Goal: Communication & Community: Participate in discussion

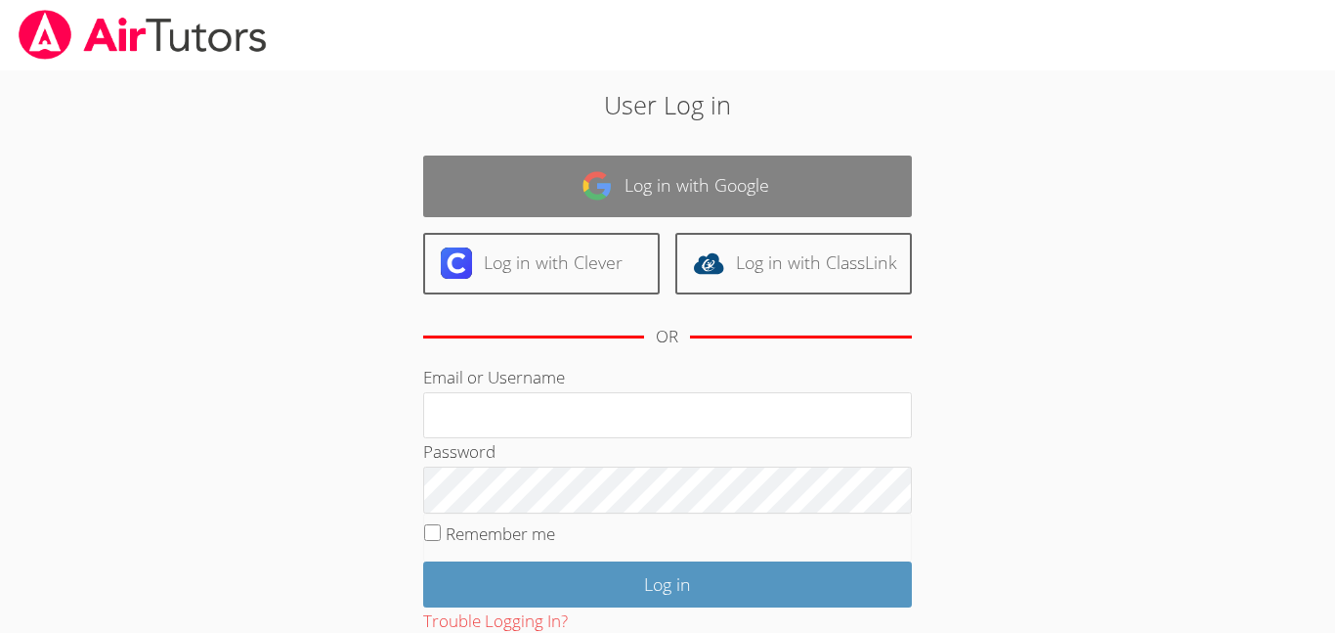
click at [712, 181] on link "Log in with Google" at bounding box center [667, 186] width 489 height 62
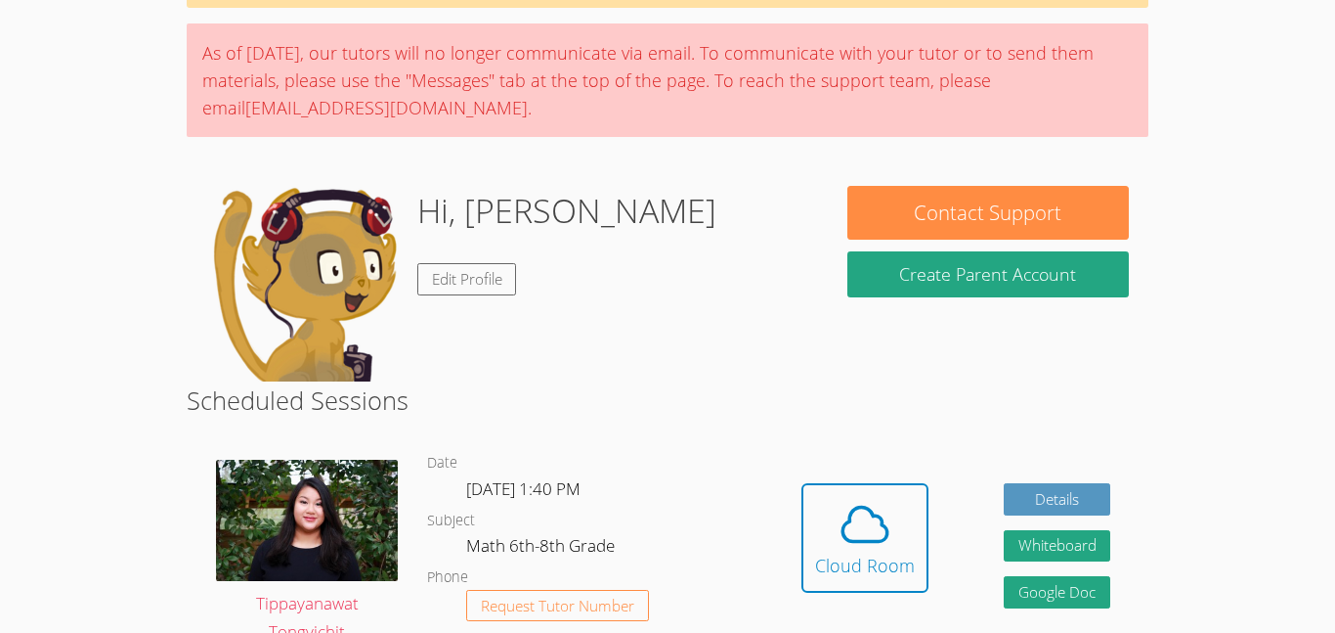
scroll to position [120, 0]
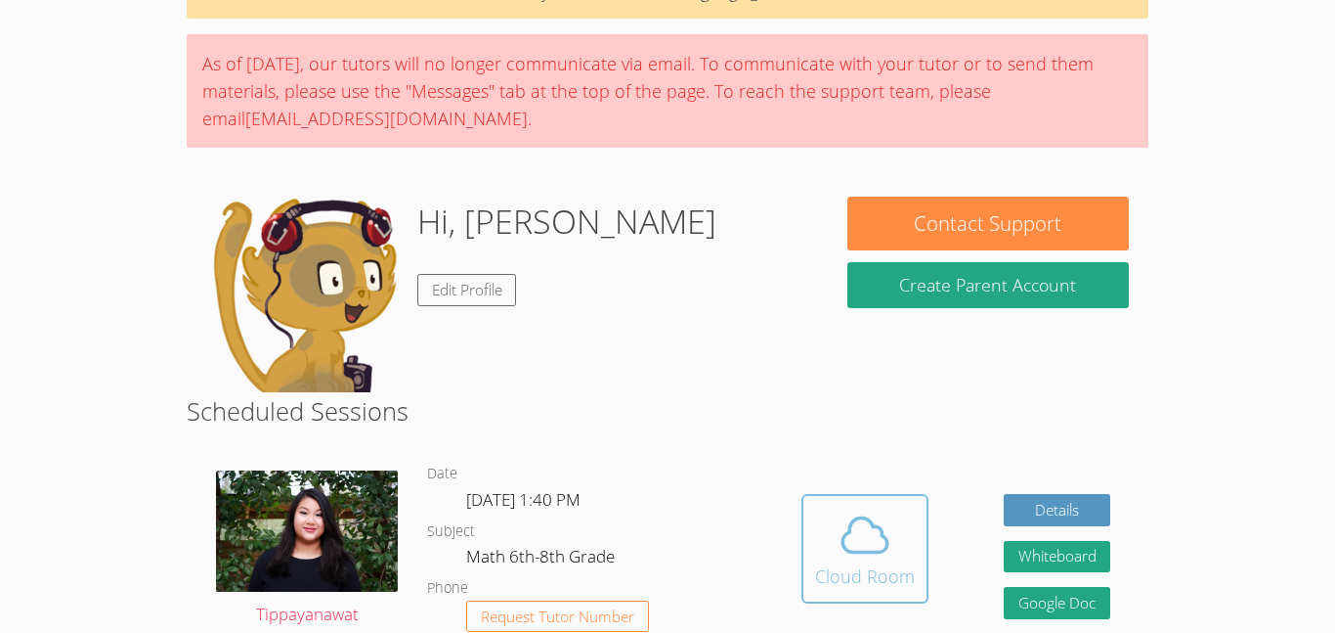
click at [870, 499] on button "Cloud Room" at bounding box center [865, 548] width 127 height 109
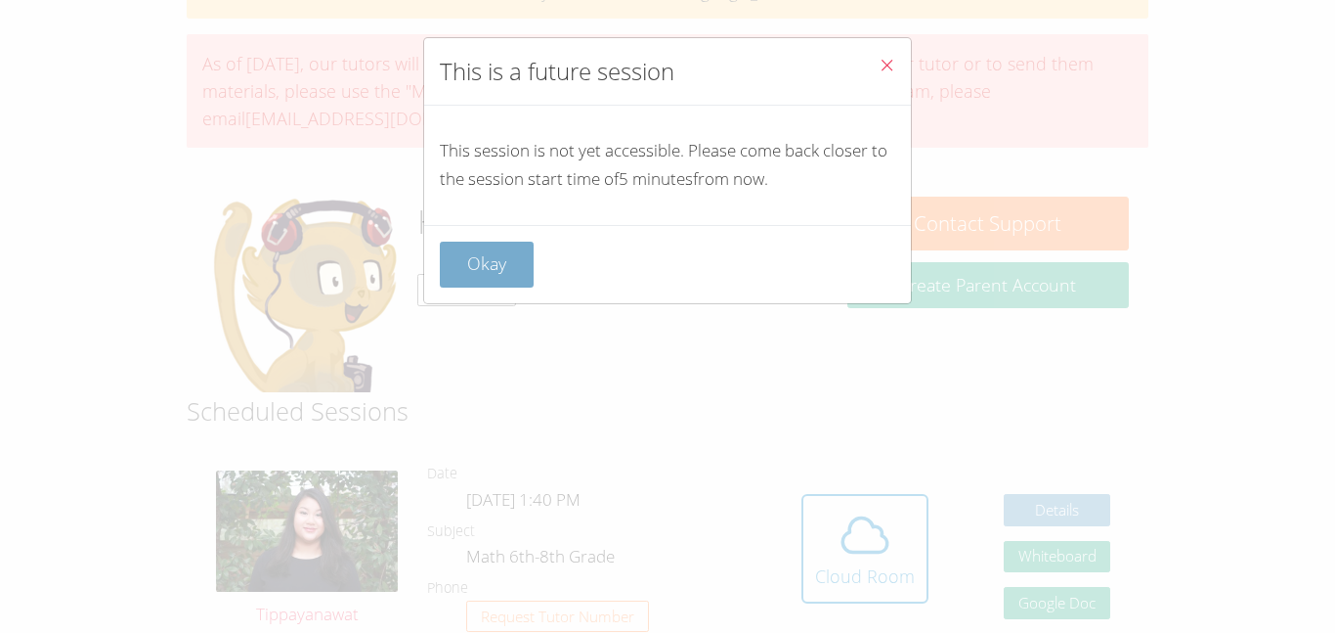
click at [477, 241] on button "Okay" at bounding box center [487, 264] width 94 height 46
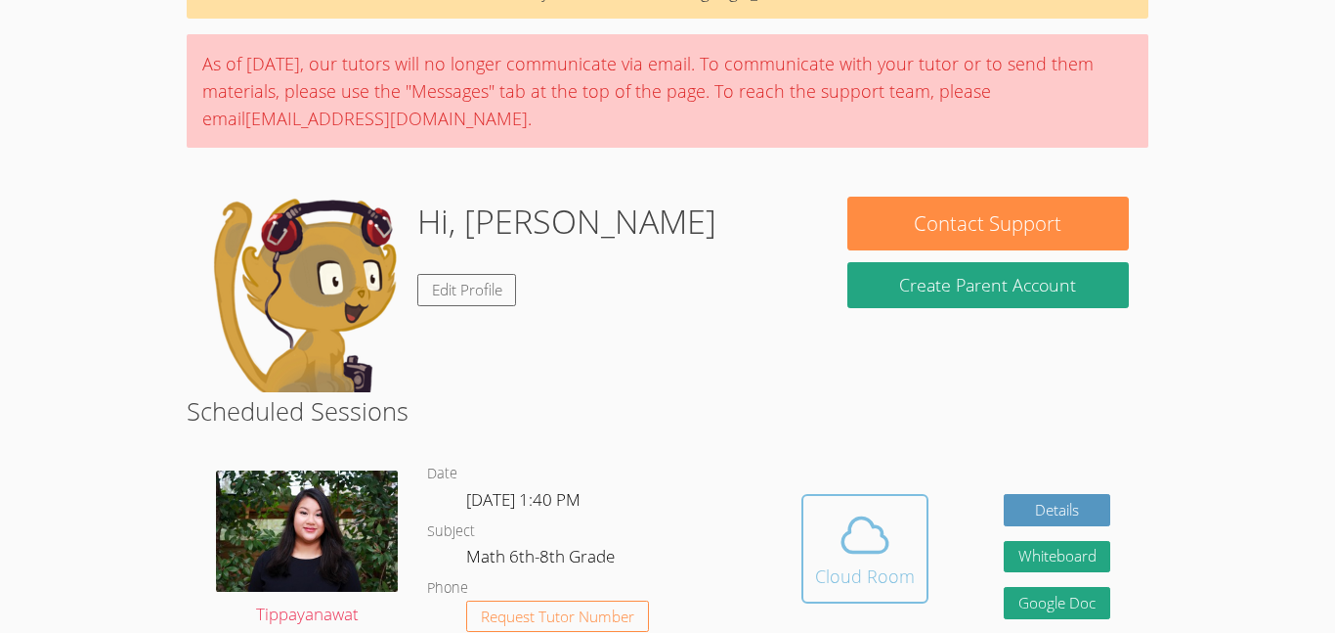
click at [851, 541] on icon at bounding box center [865, 534] width 55 height 55
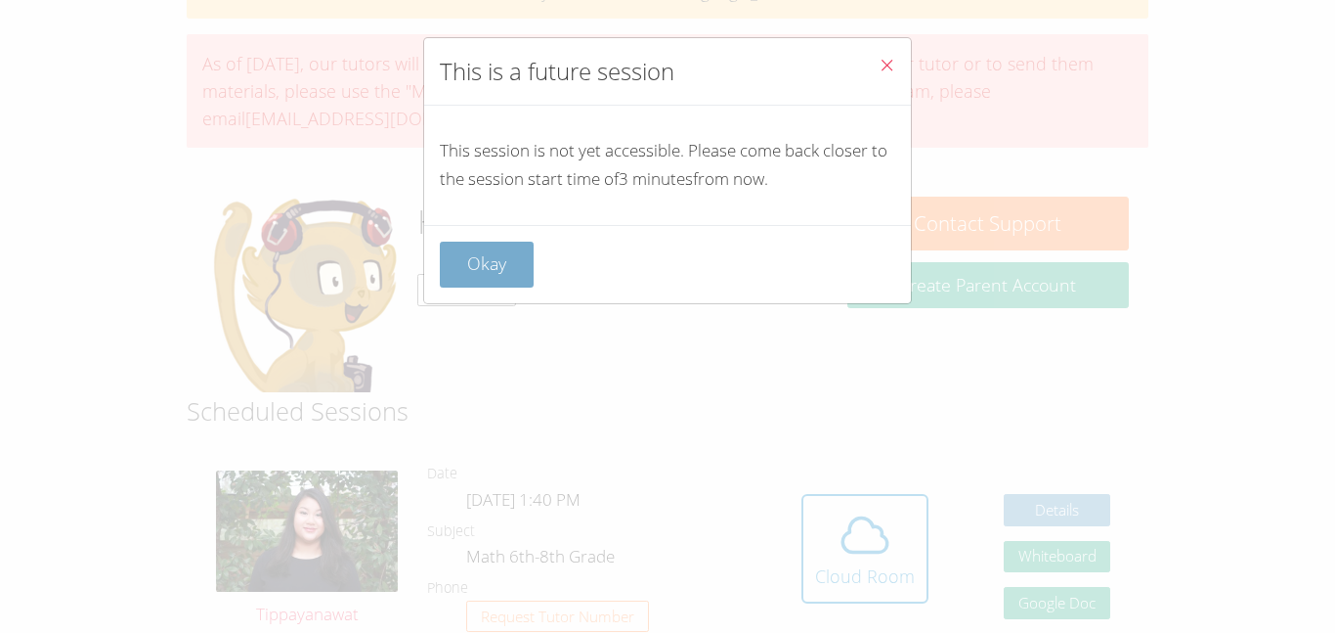
click at [472, 268] on button "Okay" at bounding box center [487, 264] width 94 height 46
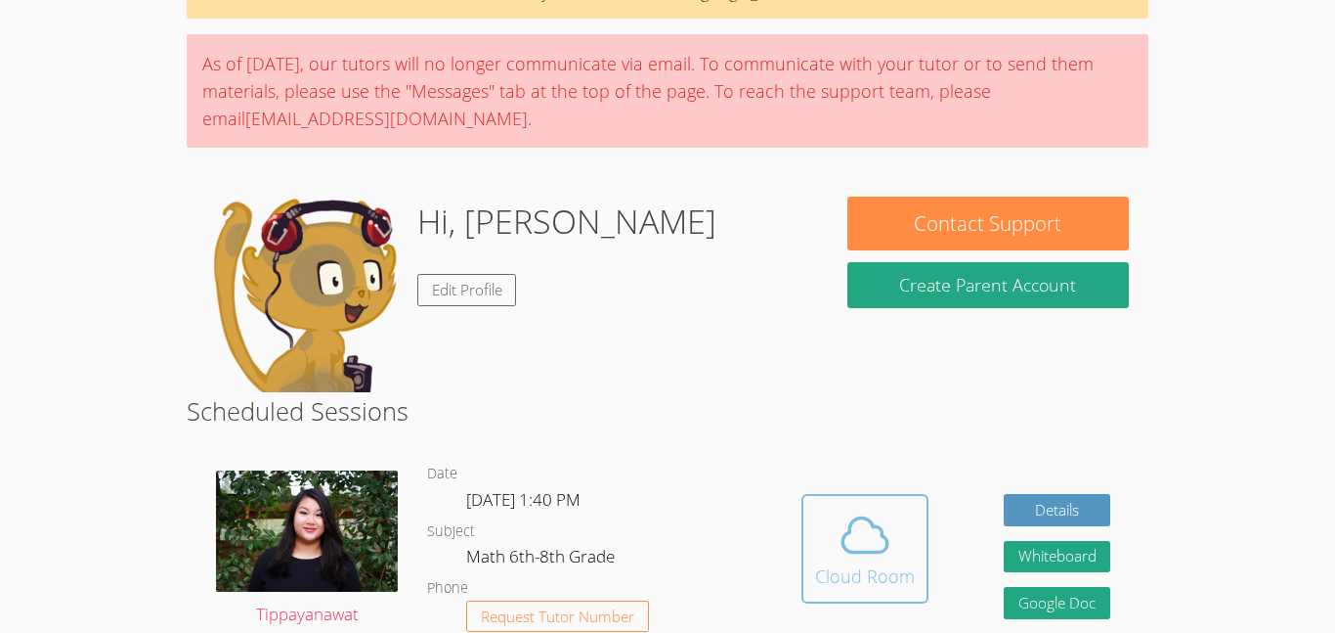
click at [873, 528] on icon at bounding box center [865, 535] width 45 height 34
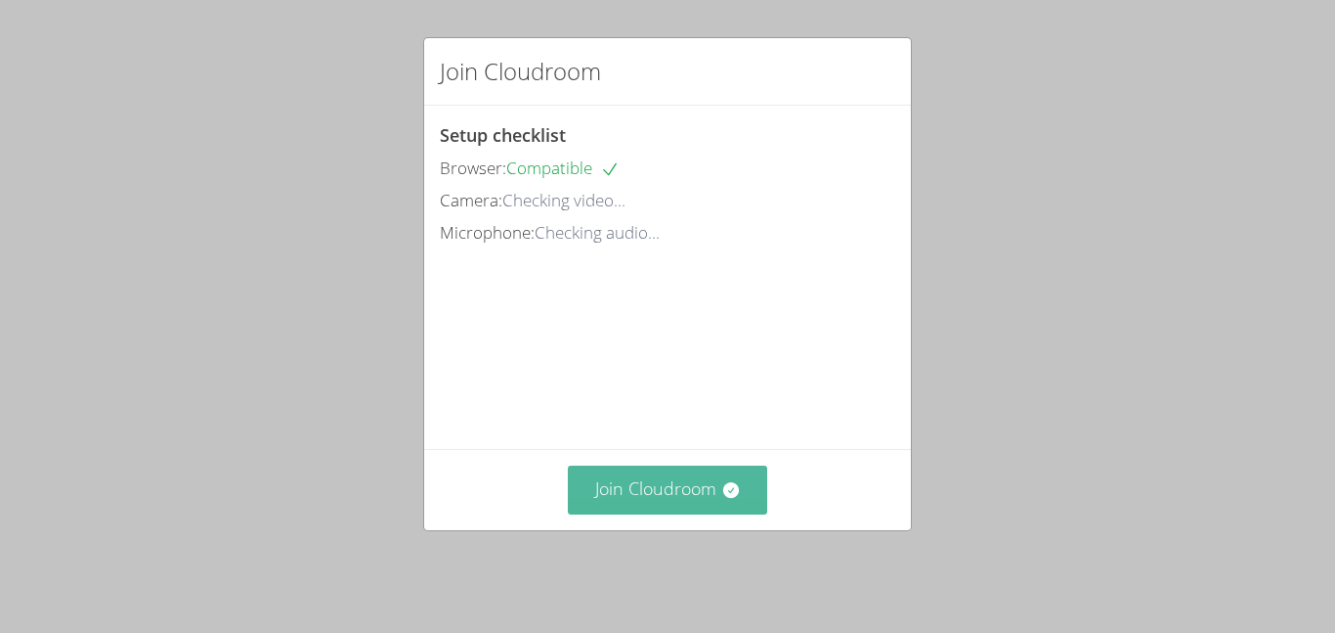
click at [587, 500] on button "Join Cloudroom" at bounding box center [668, 489] width 200 height 48
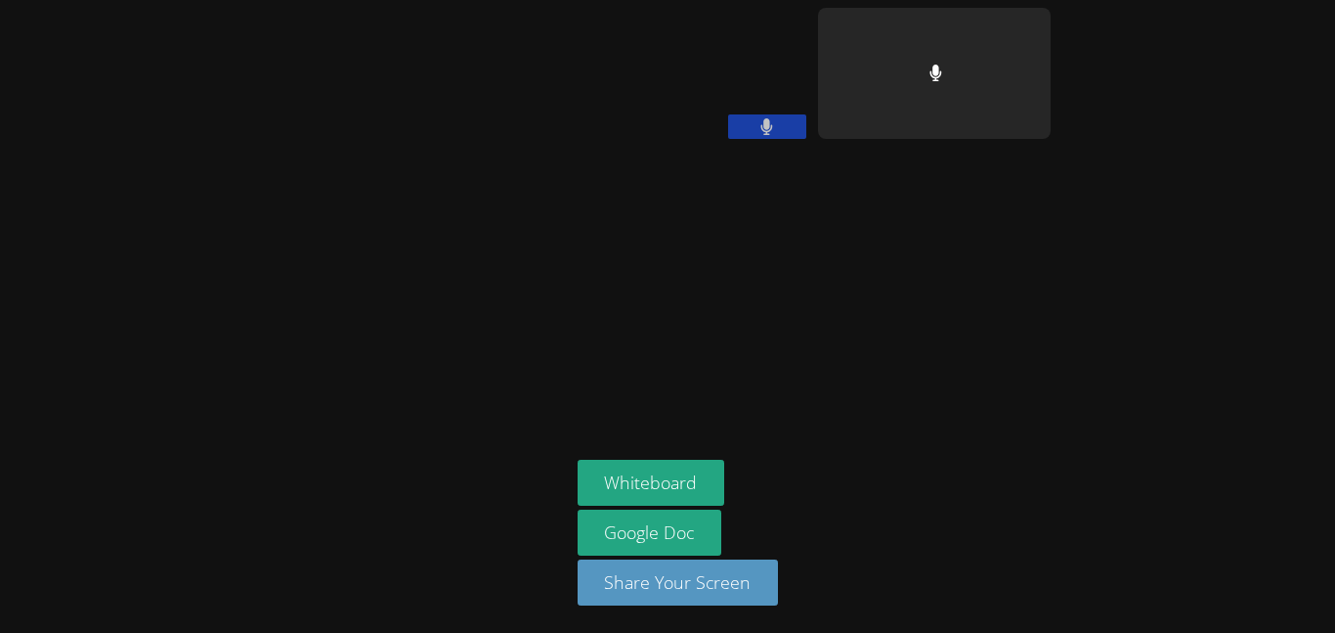
click at [1014, 242] on aside "[PERSON_NAME] Whiteboard Google Doc Share Your Screen" at bounding box center [814, 316] width 489 height 633
click at [770, 131] on icon at bounding box center [767, 126] width 13 height 17
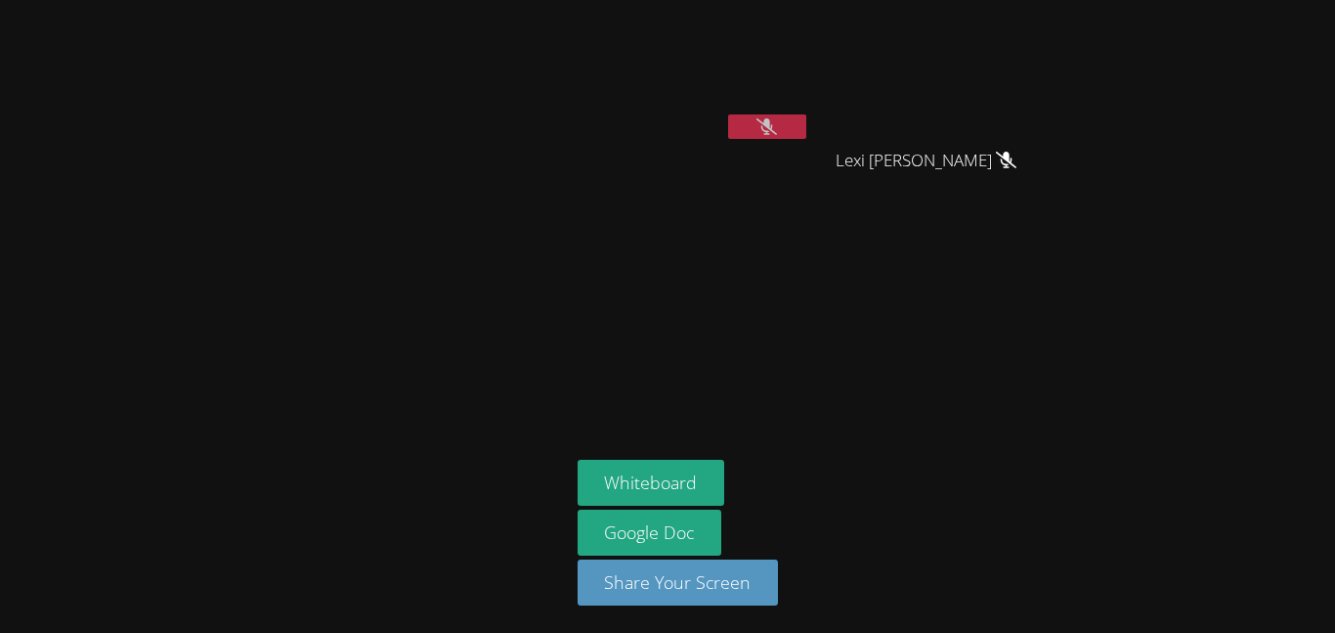
click at [770, 131] on icon at bounding box center [767, 126] width 21 height 17
click at [770, 131] on icon at bounding box center [767, 126] width 13 height 17
click at [770, 131] on icon at bounding box center [767, 126] width 21 height 17
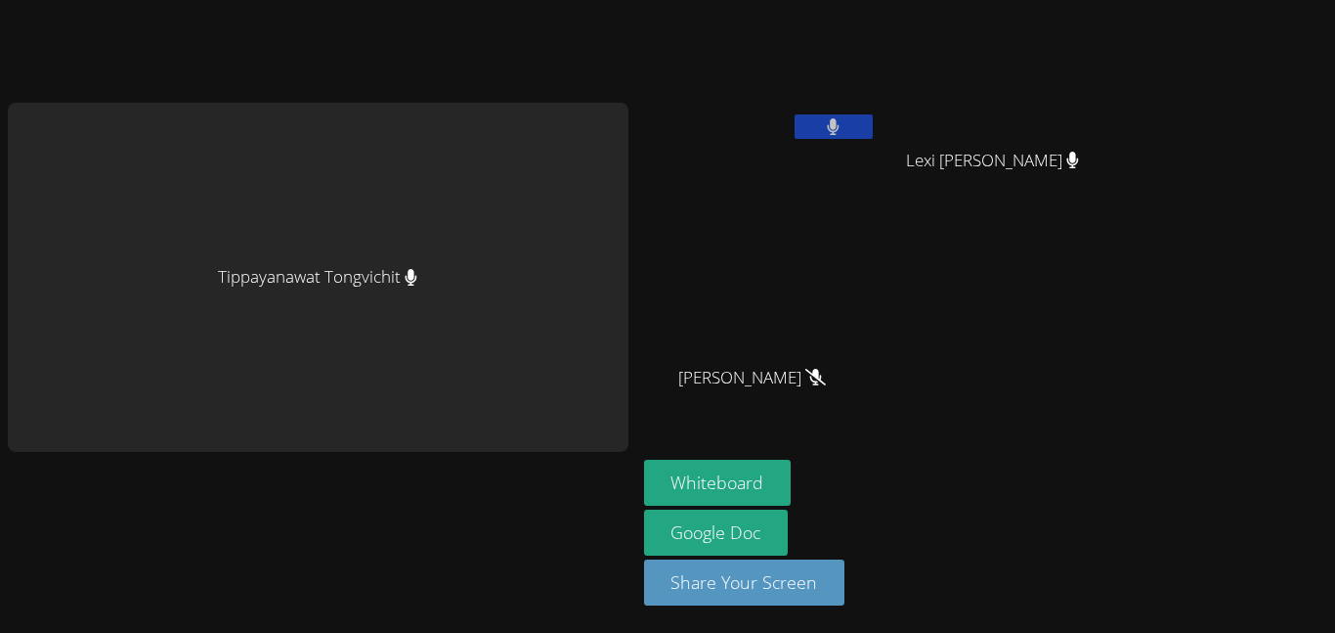
click at [844, 119] on button at bounding box center [834, 126] width 78 height 24
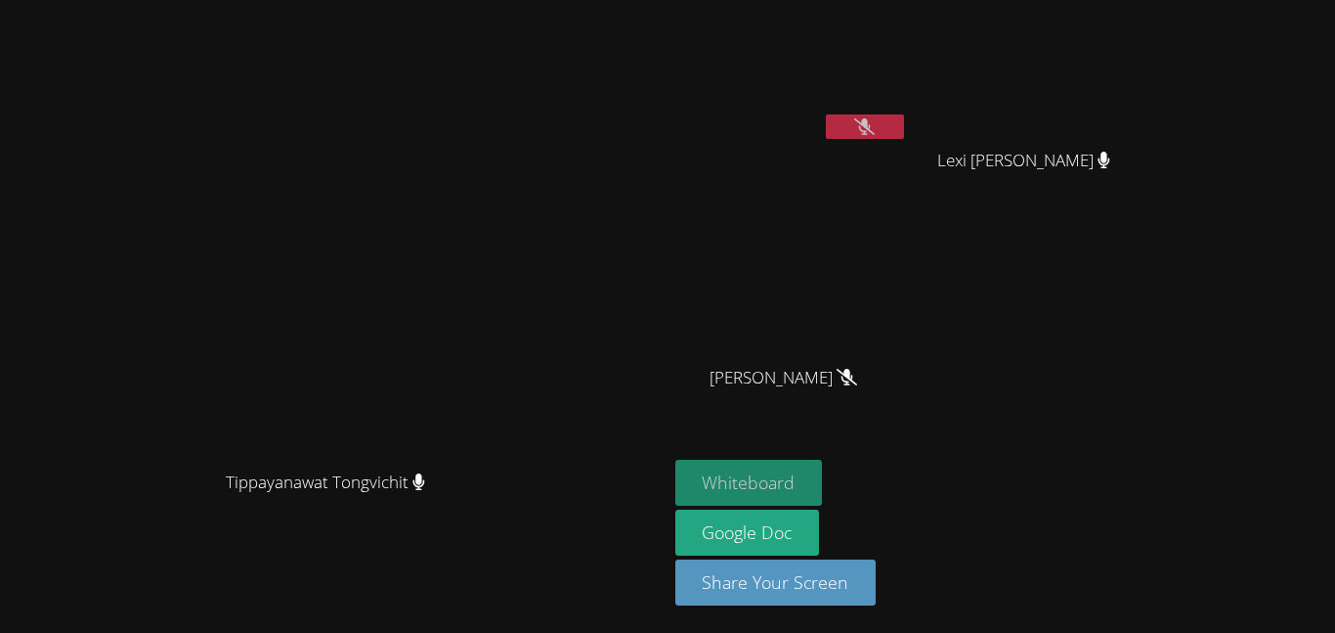
click at [823, 466] on button "Whiteboard" at bounding box center [750, 482] width 148 height 46
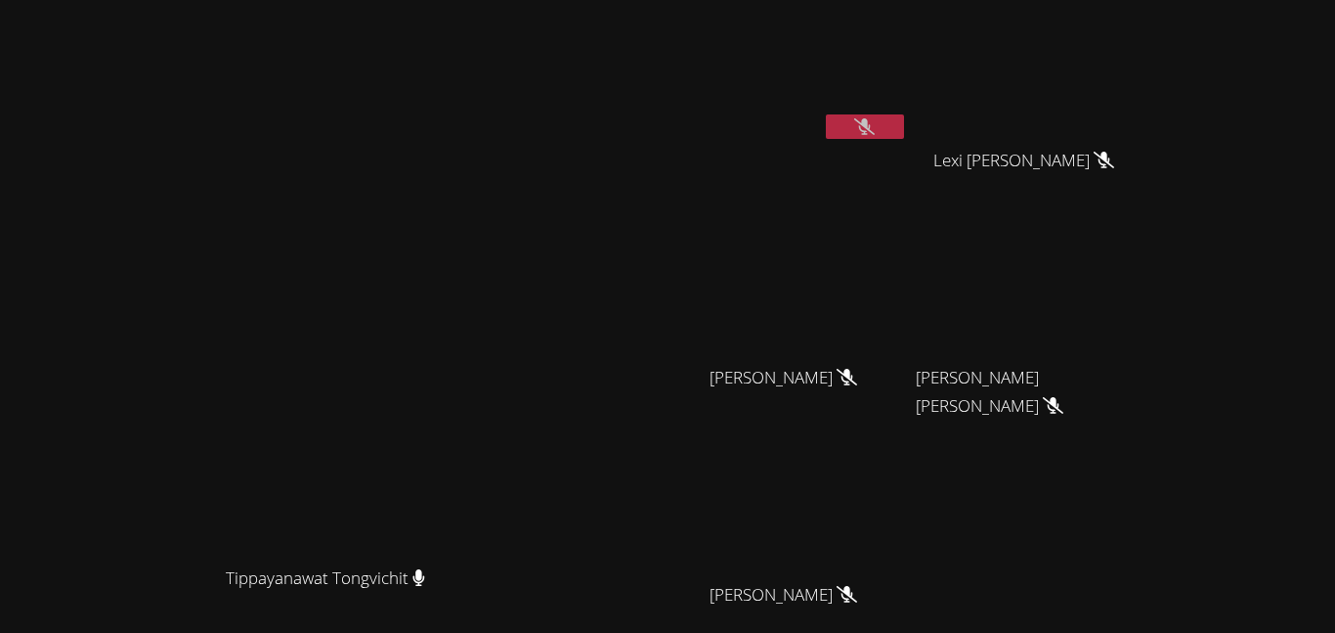
click at [904, 137] on button at bounding box center [865, 126] width 78 height 24
